Goal: Obtain resource: Download file/media

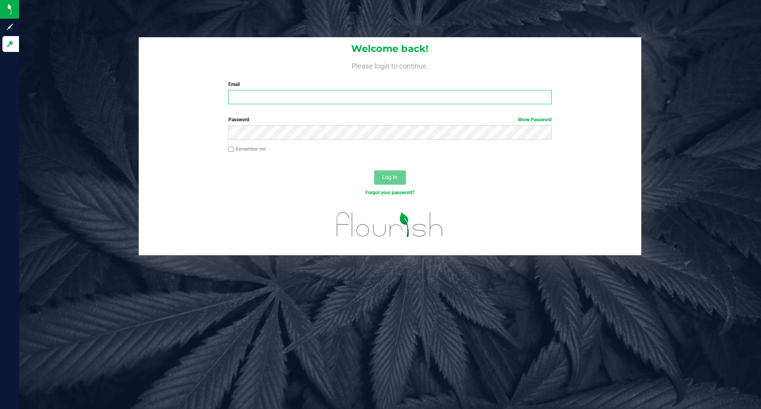
type input "[EMAIL_ADDRESS][DOMAIN_NAME]"
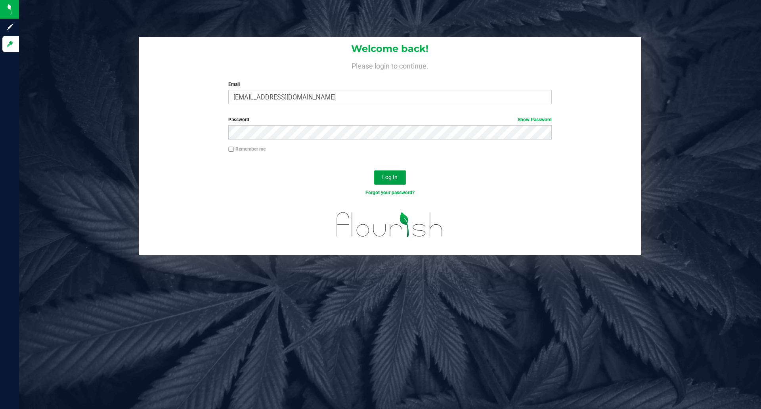
click at [384, 176] on span "Log In" at bounding box center [389, 177] width 15 height 6
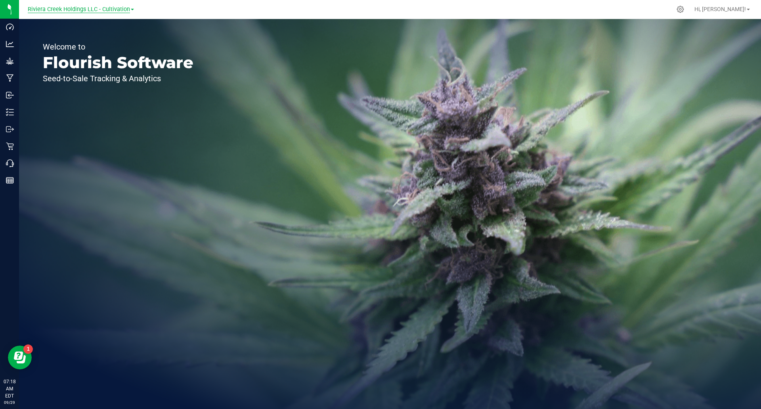
click at [115, 8] on span "Riviera Creek Holdings LLC - Cultivation" at bounding box center [79, 9] width 102 height 7
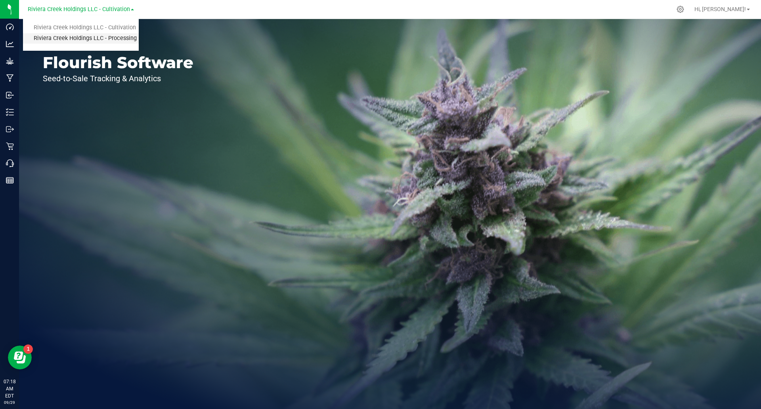
click at [117, 34] on link "Riviera Creek Holdings LLC - Processing" at bounding box center [81, 38] width 116 height 11
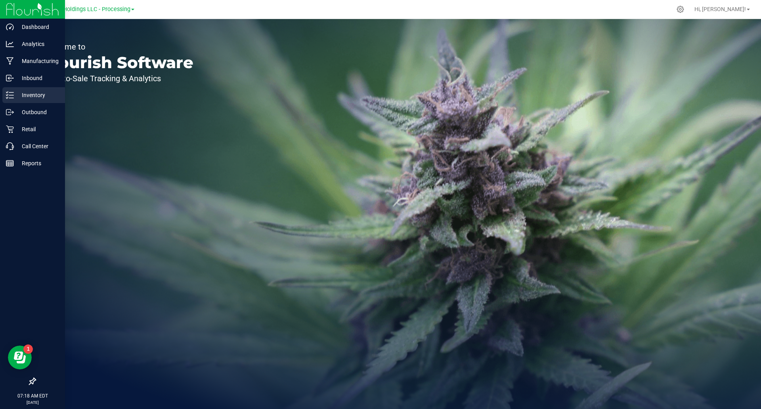
click at [13, 97] on icon at bounding box center [10, 95] width 8 height 8
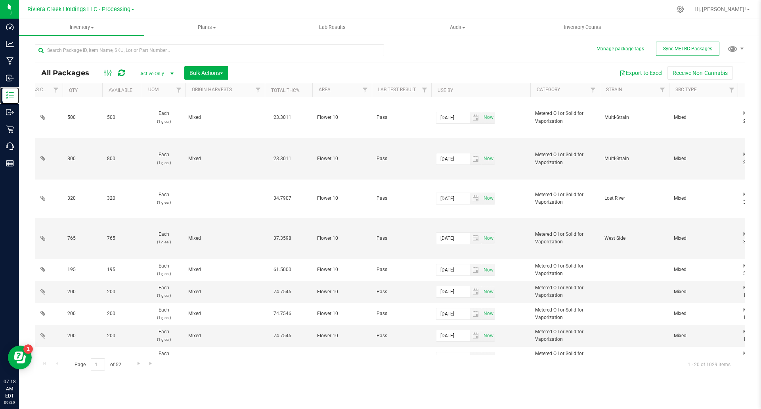
scroll to position [0, 373]
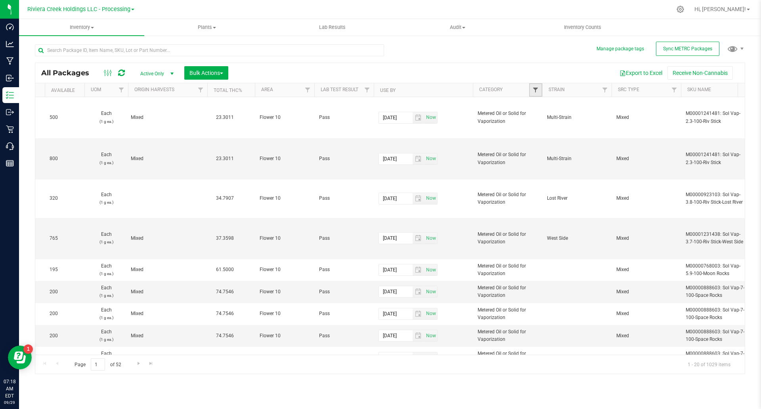
click at [535, 88] on span "Filter" at bounding box center [535, 90] width 6 height 6
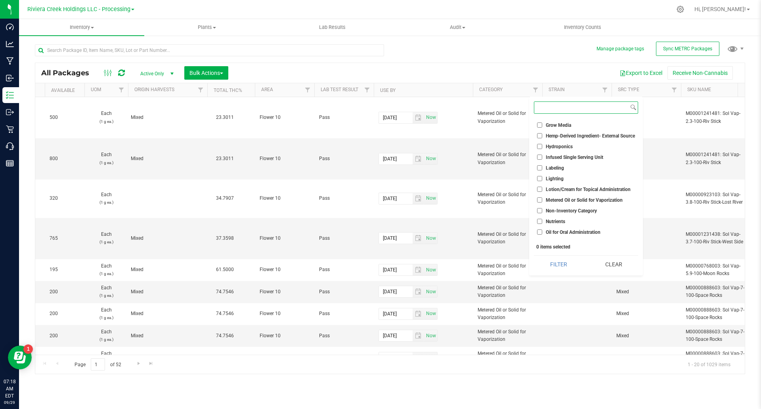
scroll to position [198, 0]
click at [581, 218] on li "Plant Material for Vaporization" at bounding box center [586, 214] width 104 height 8
click at [560, 213] on span "Plant Material for Vaporization" at bounding box center [578, 214] width 65 height 5
click at [542, 213] on input "Plant Material for Vaporization" at bounding box center [539, 214] width 5 height 5
checkbox input "true"
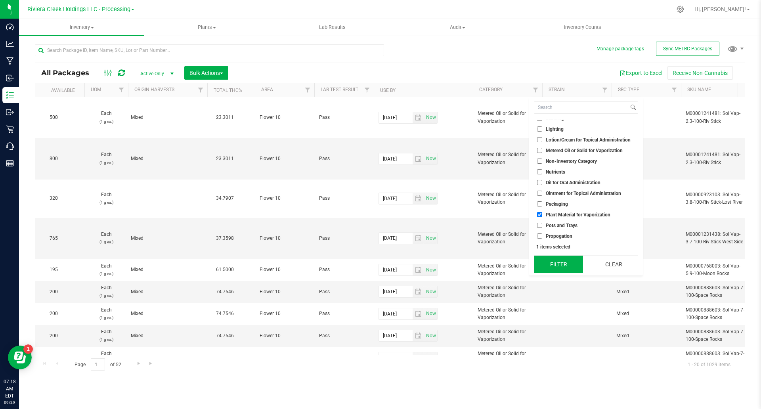
click at [554, 260] on button "Filter" at bounding box center [558, 264] width 49 height 17
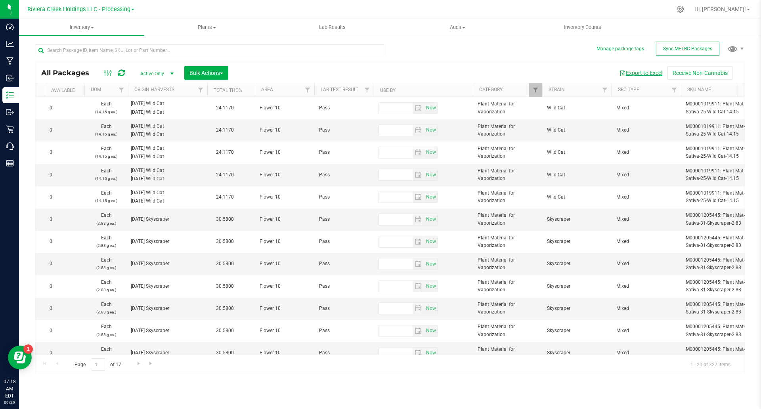
click at [648, 72] on button "Export to Excel" at bounding box center [640, 72] width 53 height 13
